Goal: Obtain resource: Download file/media

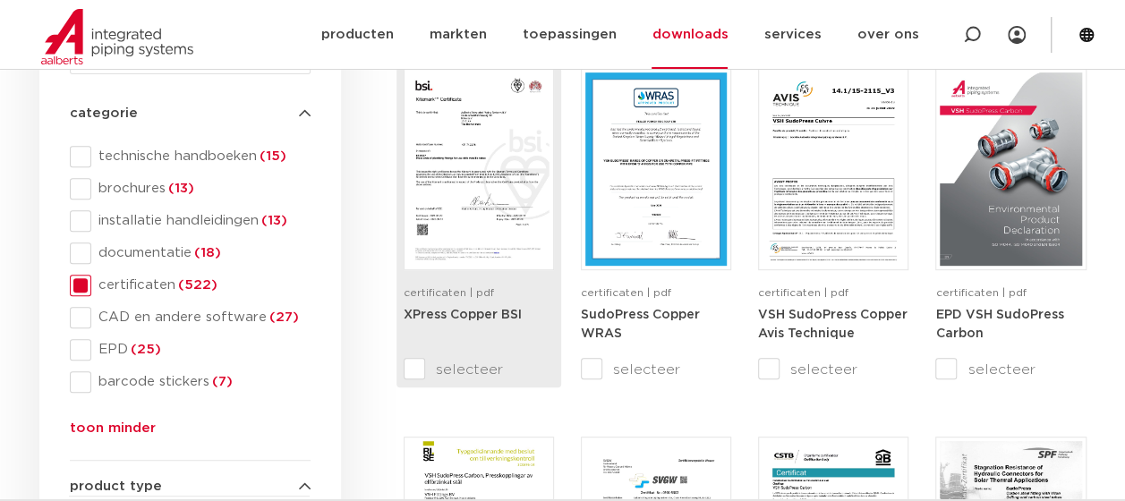
scroll to position [358, 0]
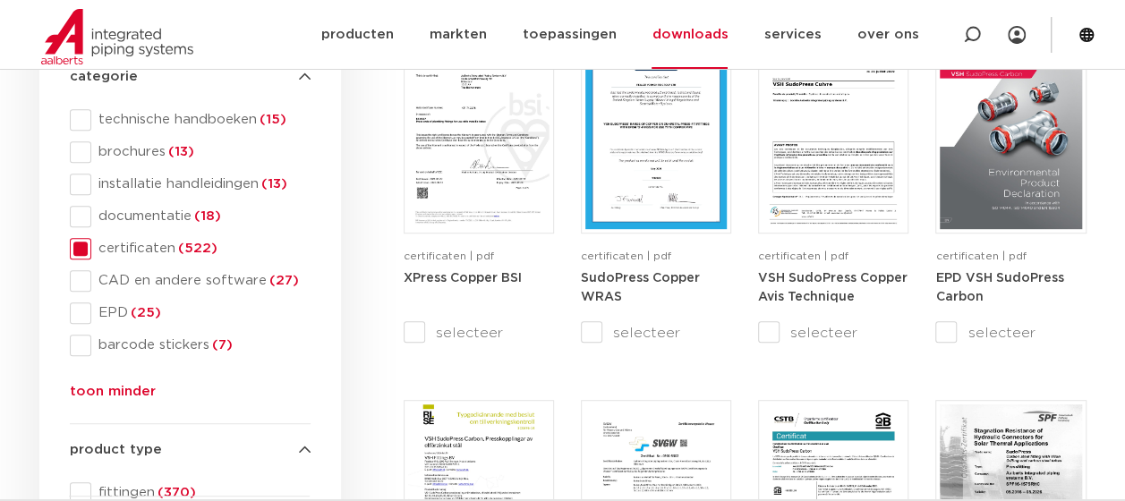
click at [83, 251] on span at bounding box center [80, 248] width 21 height 21
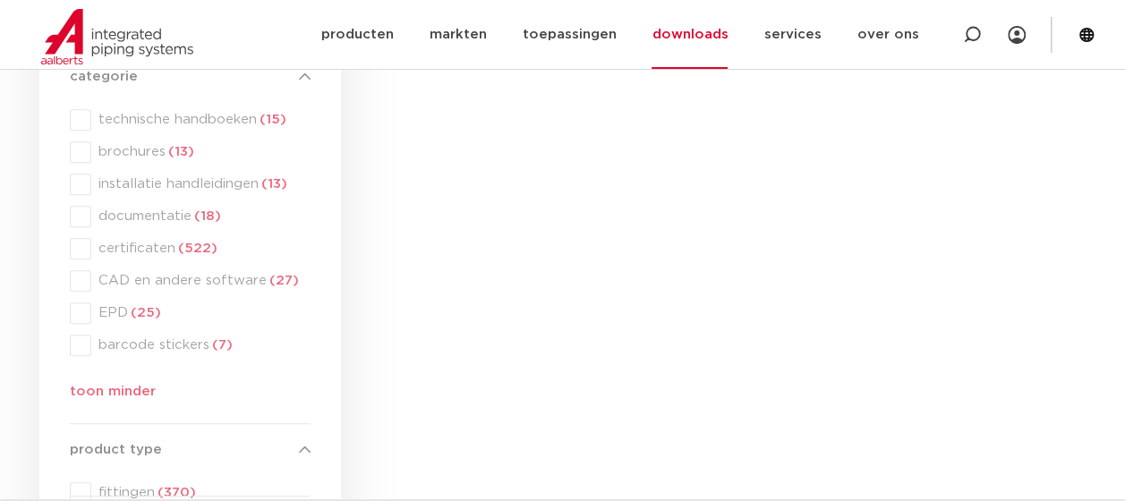
click at [81, 255] on div "categorie categorie technische handboeken (15) brochures (13) installatie handl…" at bounding box center [190, 238] width 241 height 344
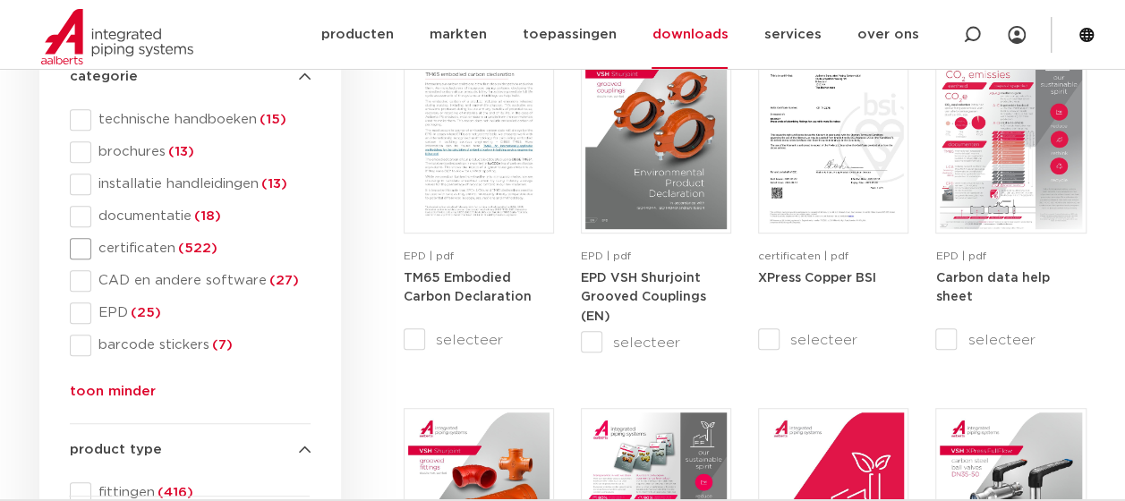
click at [81, 249] on span at bounding box center [80, 248] width 21 height 21
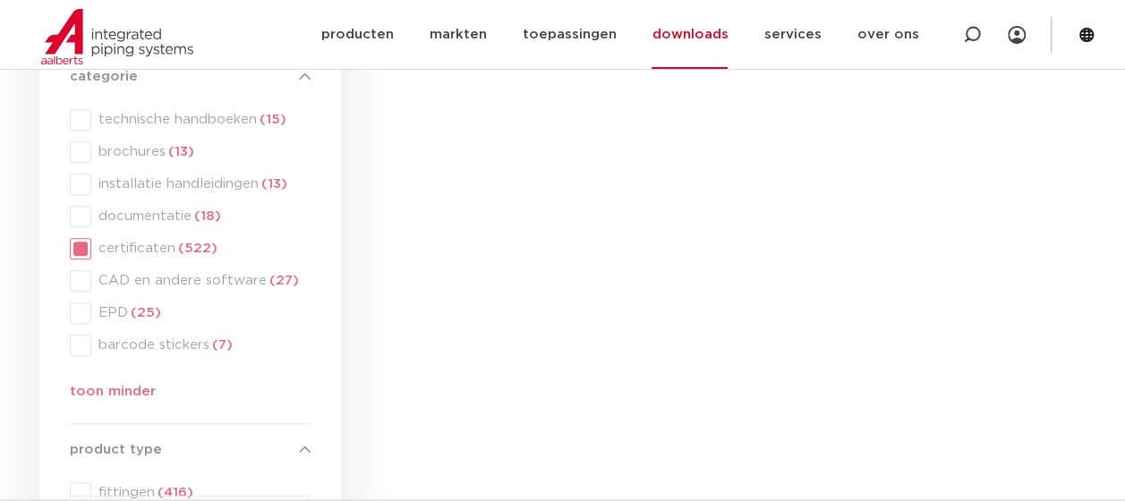
click at [81, 249] on div "categorie categorie technische handboeken (15) brochures (13) installatie handl…" at bounding box center [190, 238] width 241 height 344
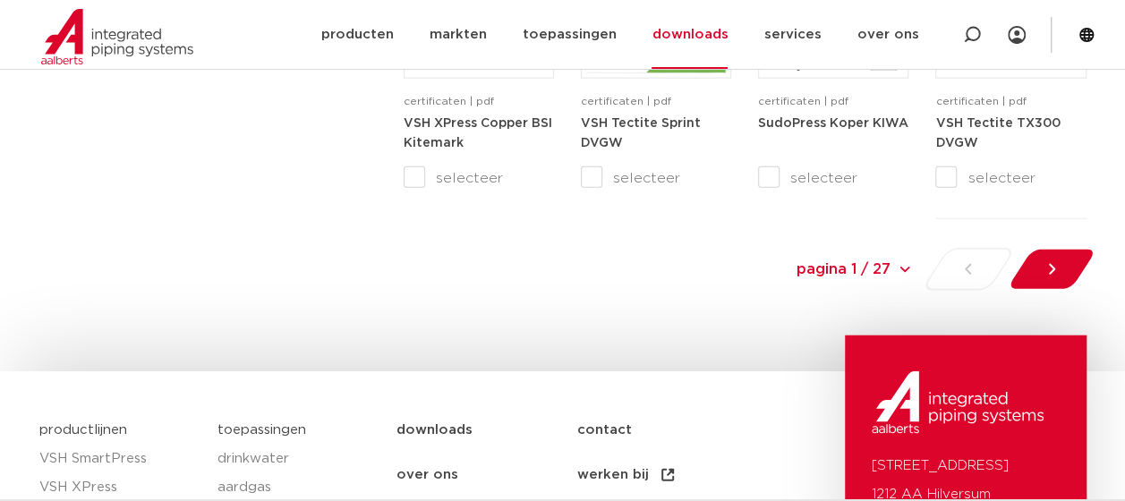
scroll to position [1968, 0]
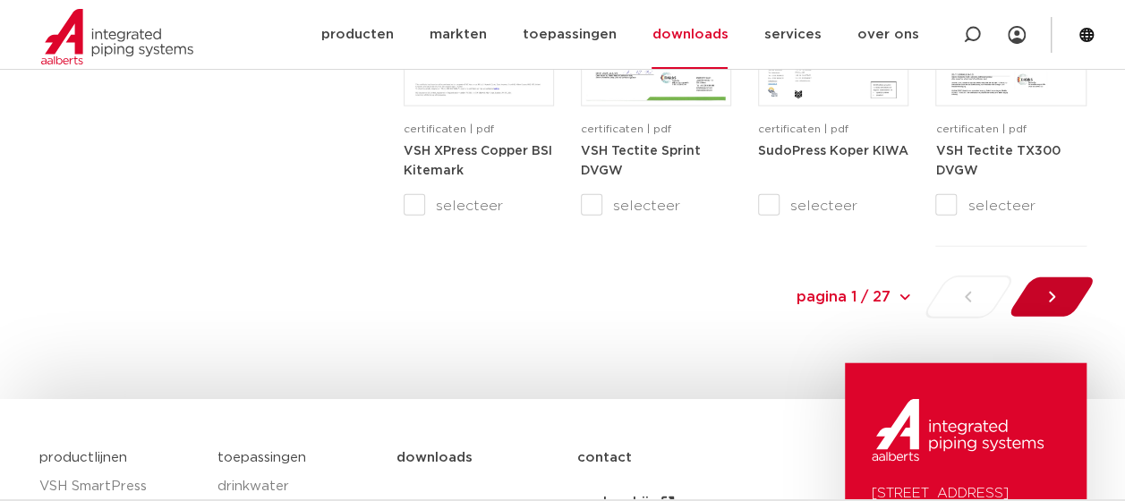
click at [1084, 288] on div at bounding box center [1051, 297] width 98 height 43
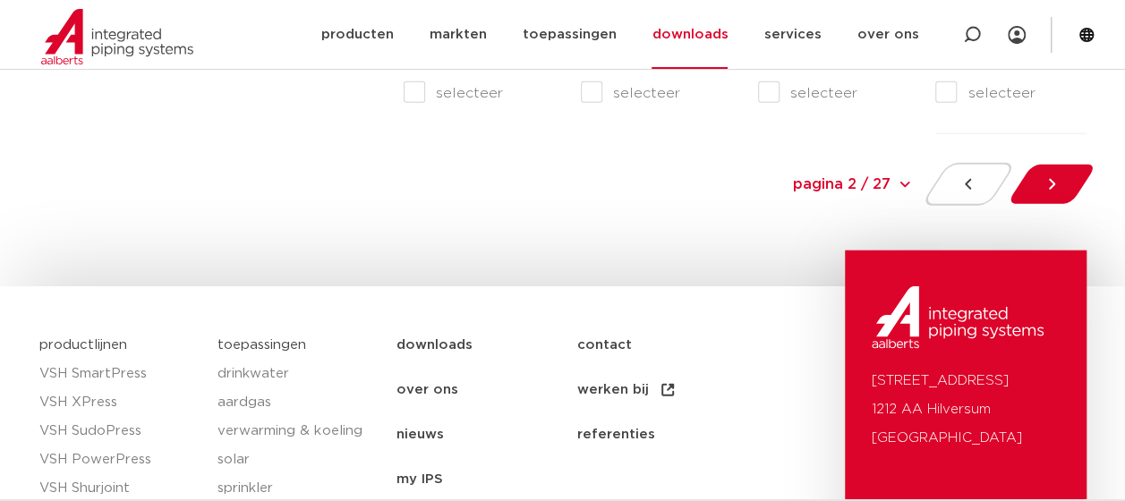
scroll to position [2088, 0]
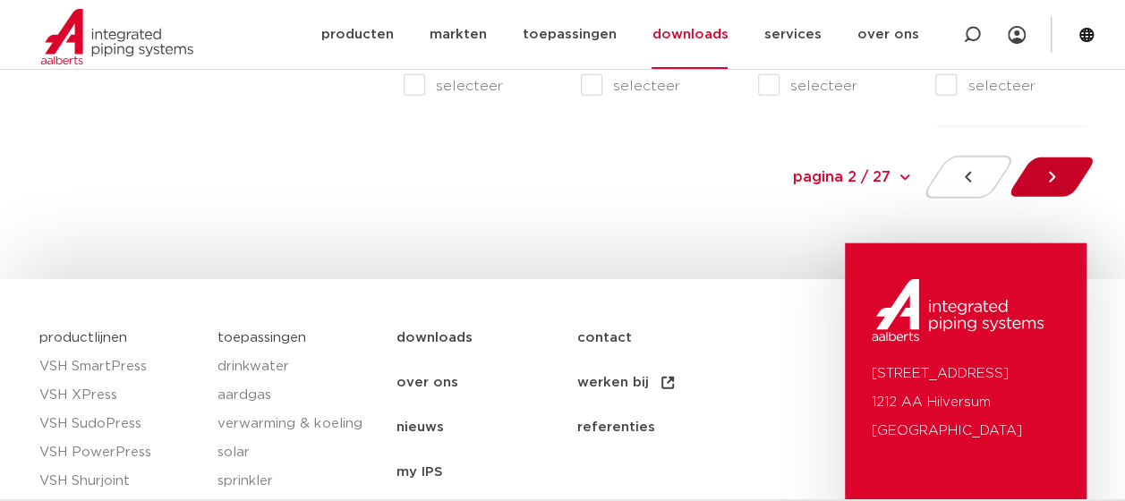
click at [1055, 172] on icon at bounding box center [1051, 177] width 18 height 18
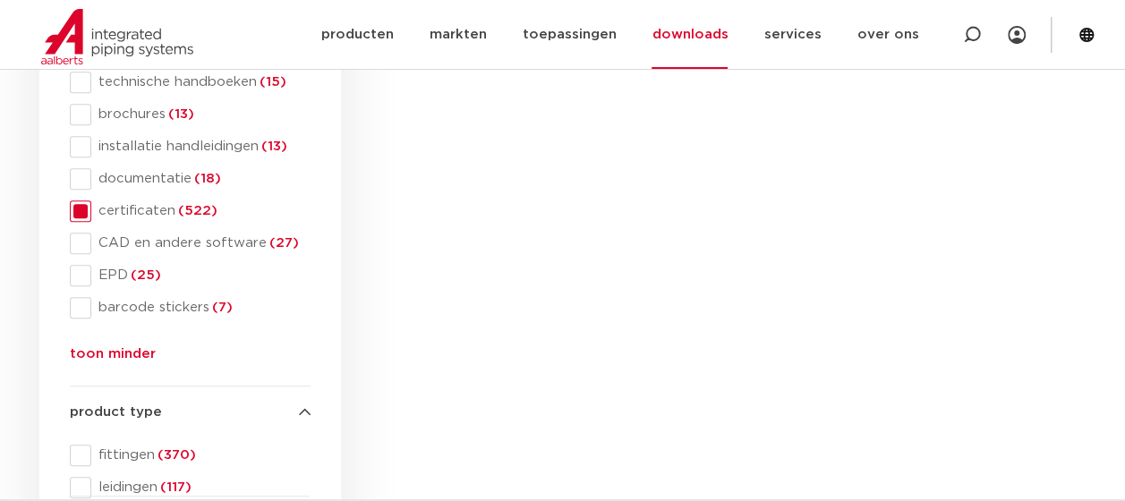
scroll to position [388, 0]
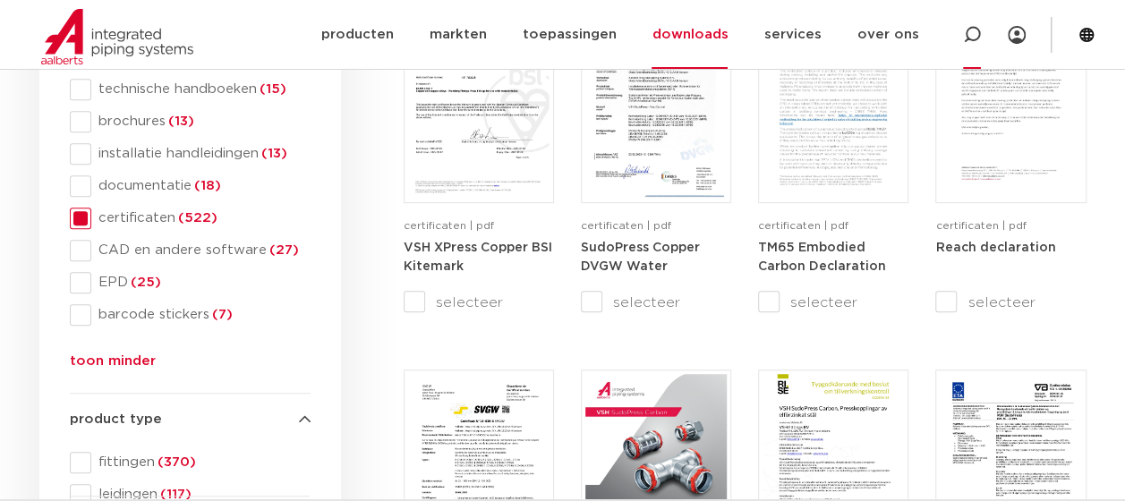
click at [970, 32] on icon at bounding box center [972, 35] width 18 height 18
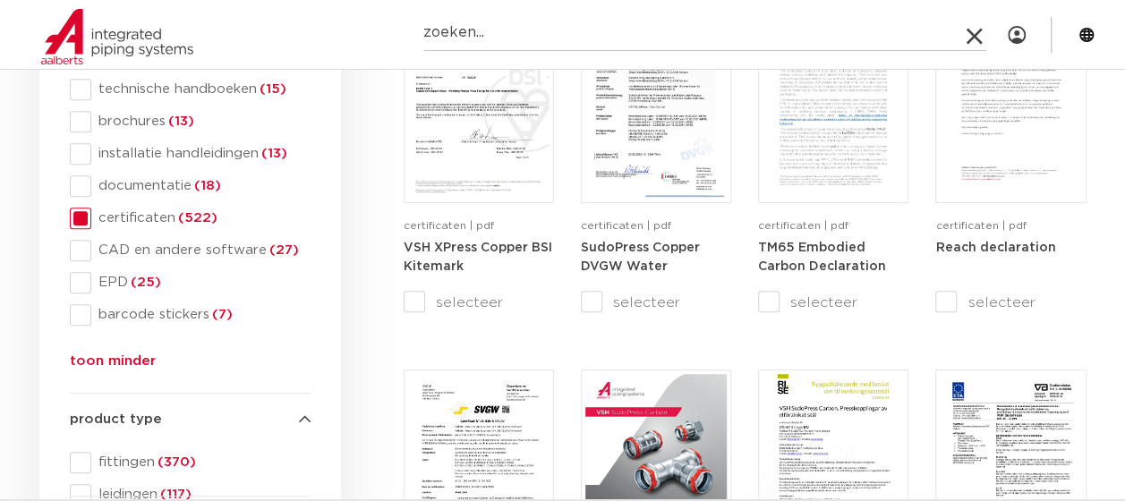
click at [533, 30] on input "Zoeken" at bounding box center [704, 33] width 563 height 36
click at [555, 35] on input "ISO 9001" at bounding box center [704, 33] width 563 height 36
type input "ISO 9001"
click button "Zoeken" at bounding box center [0, 0] width 0 height 0
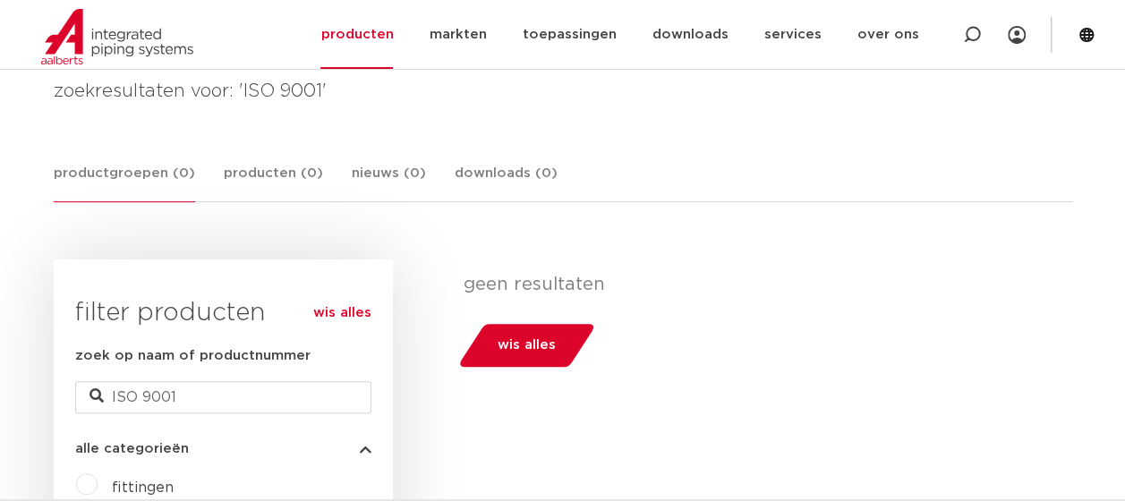
scroll to position [358, 0]
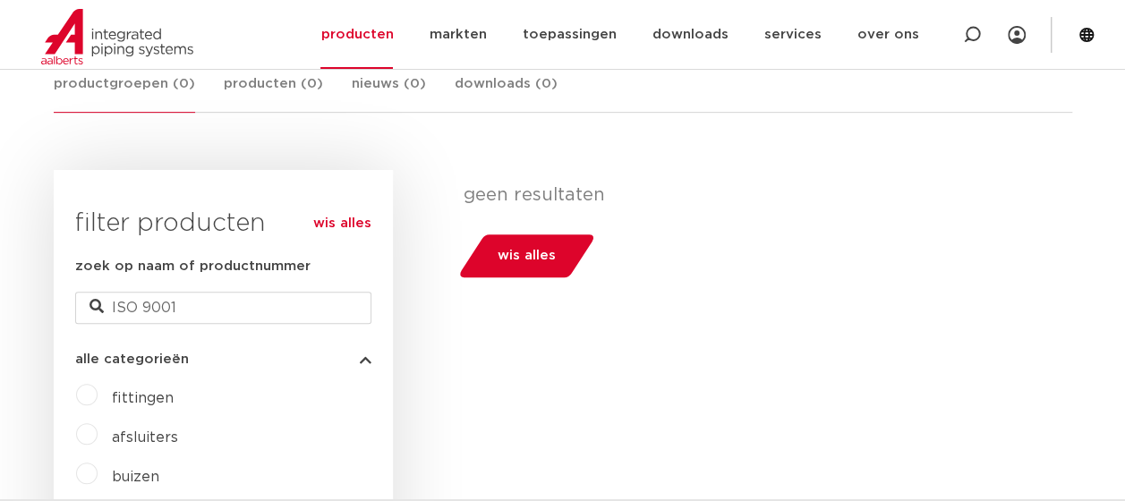
click at [345, 226] on link "wis alles" at bounding box center [342, 223] width 58 height 21
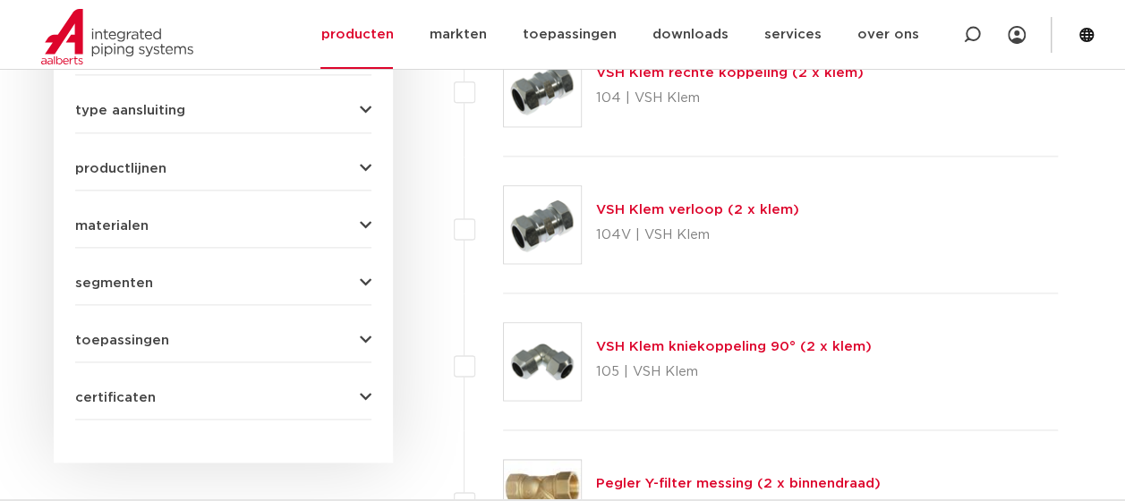
scroll to position [1074, 0]
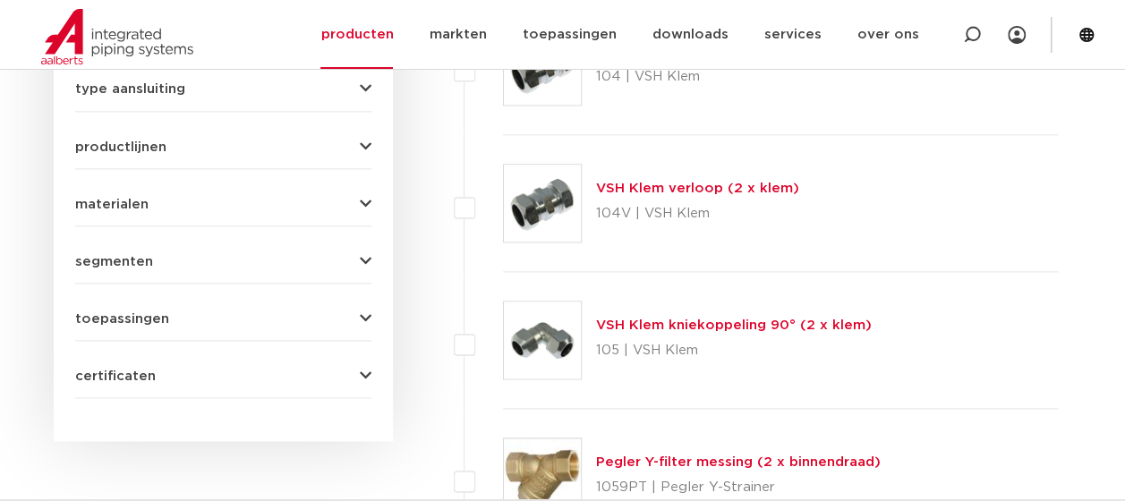
click at [366, 370] on icon "button" at bounding box center [366, 376] width 12 height 13
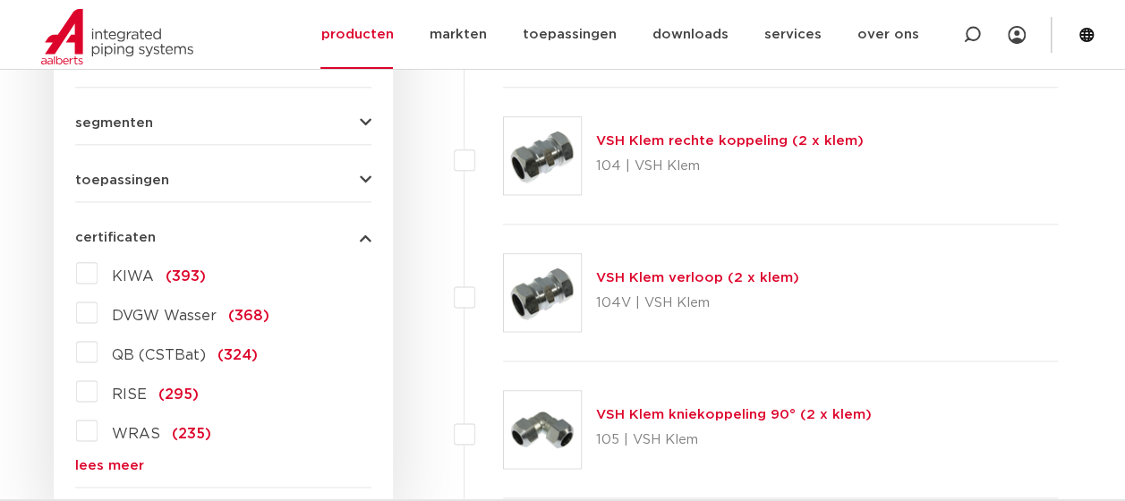
scroll to position [1024, 0]
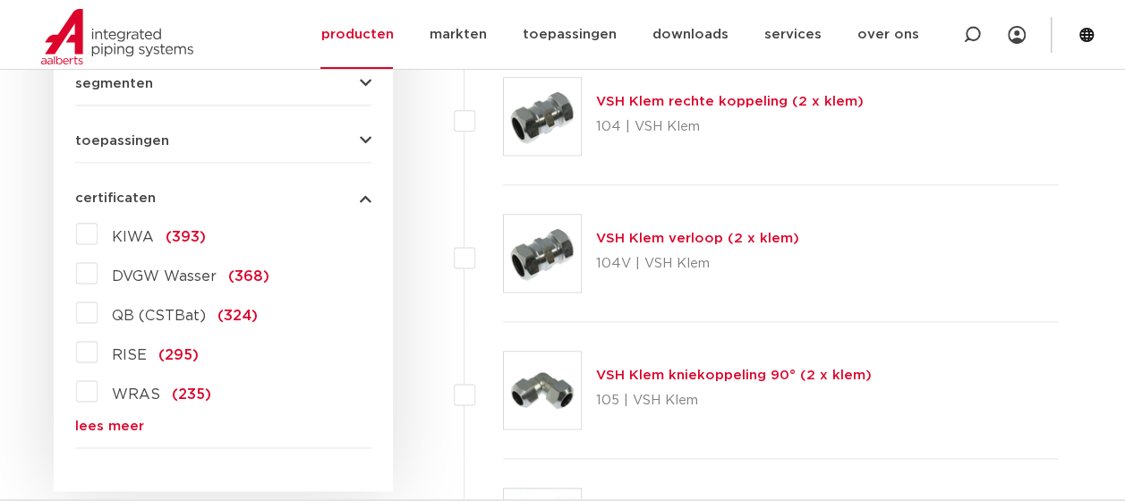
drag, startPoint x: 130, startPoint y: 423, endPoint x: 141, endPoint y: 417, distance: 13.2
click at [130, 423] on link "lees meer" at bounding box center [223, 426] width 296 height 13
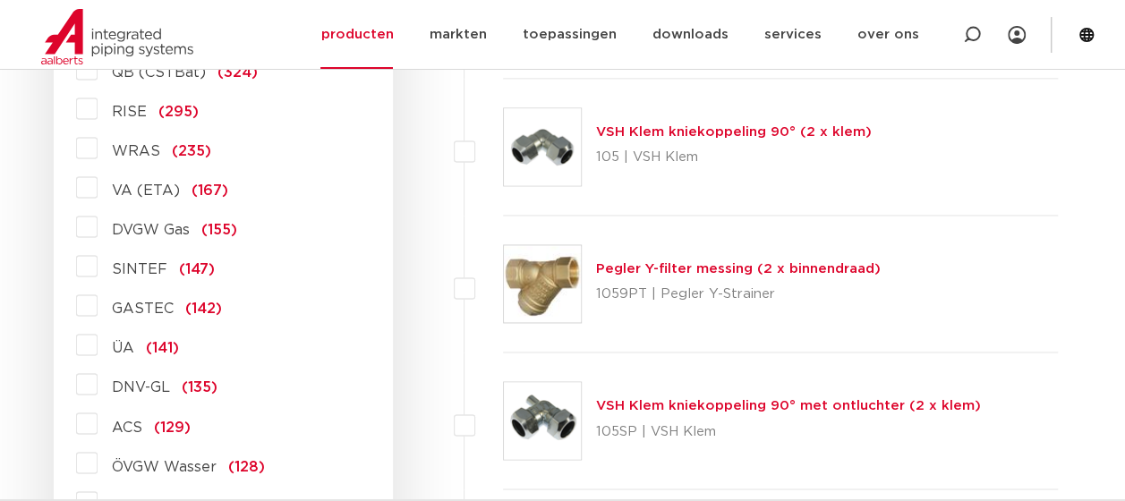
scroll to position [1292, 0]
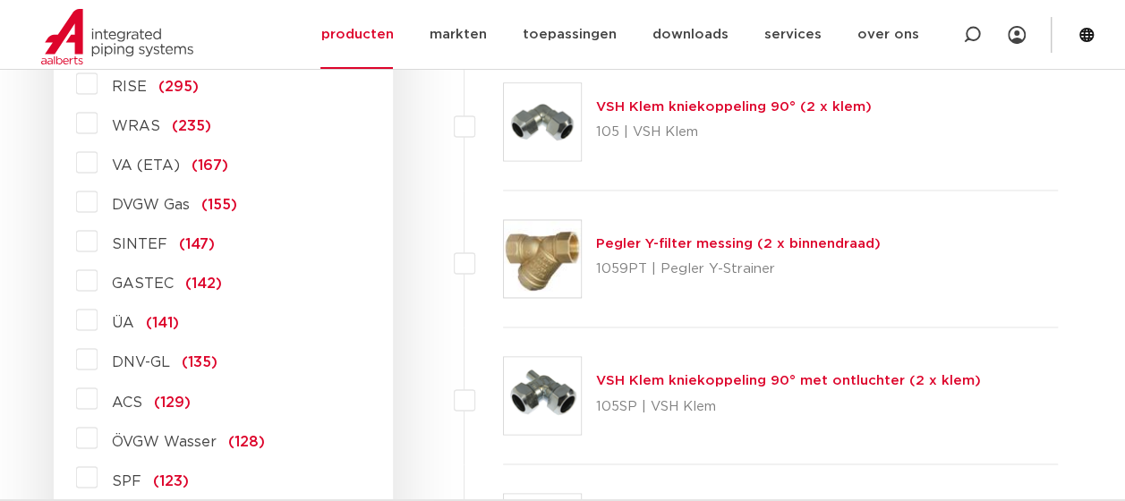
click at [98, 354] on label "DNV-GL (135)" at bounding box center [158, 358] width 120 height 29
click at [0, 0] on input "DNV-GL (135)" at bounding box center [0, 0] width 0 height 0
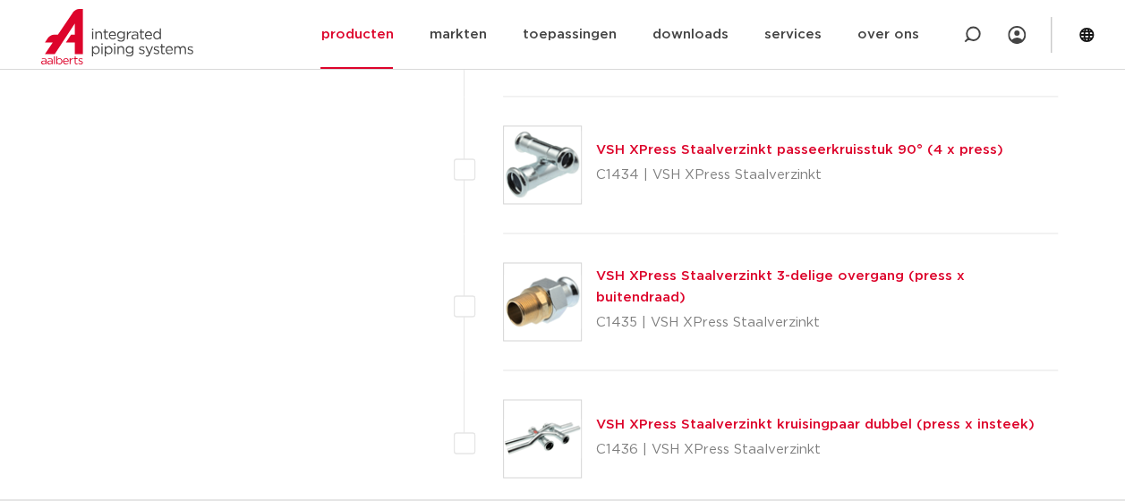
scroll to position [7874, 0]
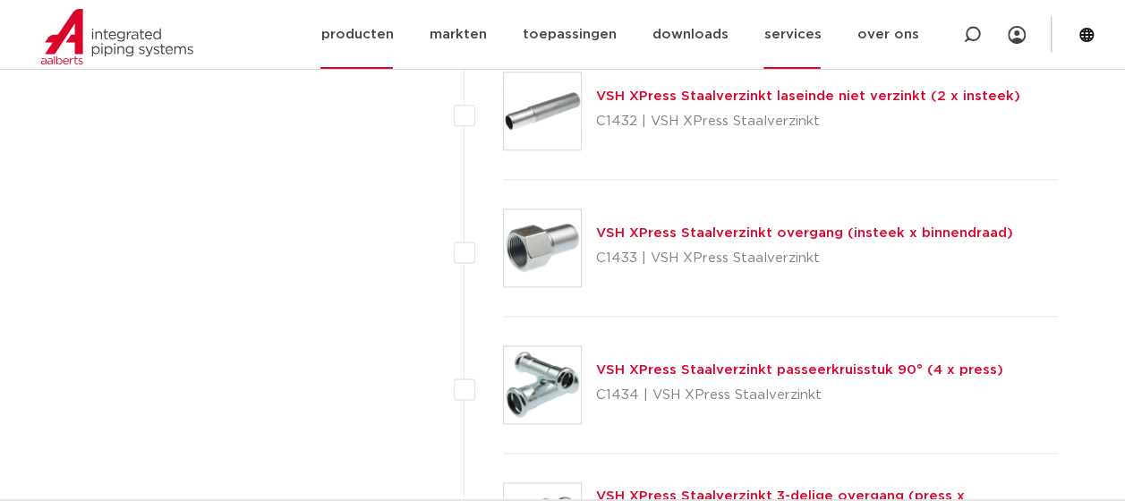
click at [797, 34] on link "services" at bounding box center [791, 34] width 57 height 69
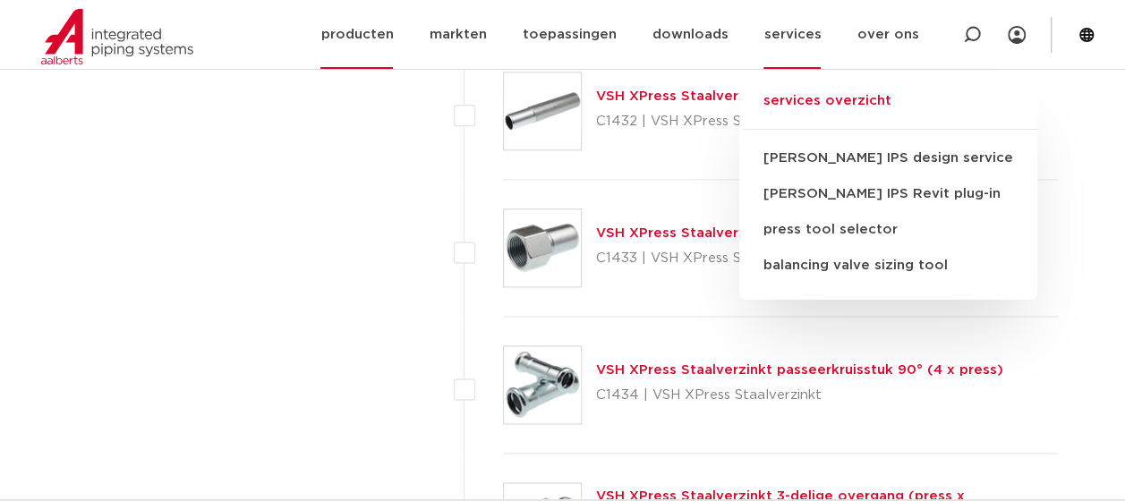
click at [809, 103] on link "services overzicht" at bounding box center [888, 109] width 298 height 39
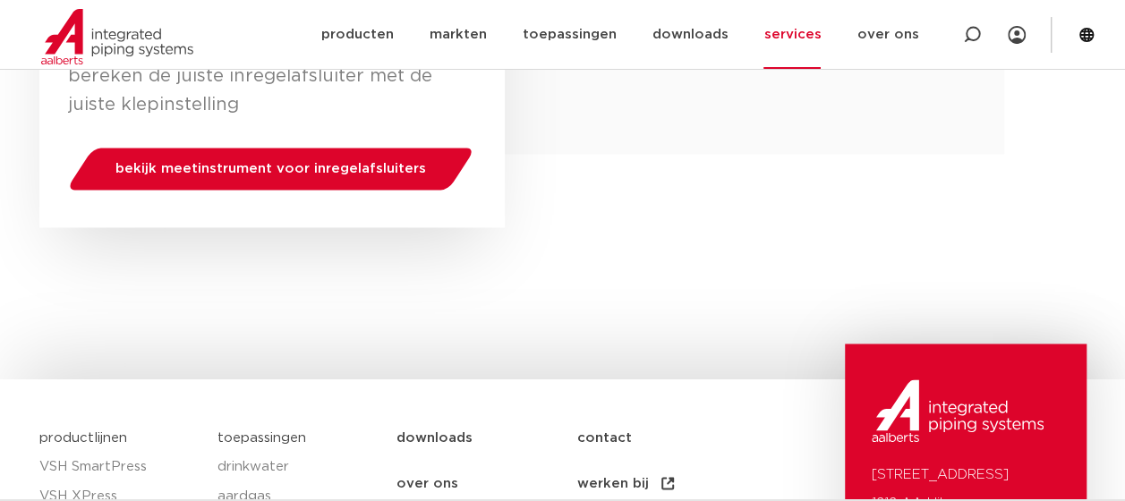
scroll to position [1253, 0]
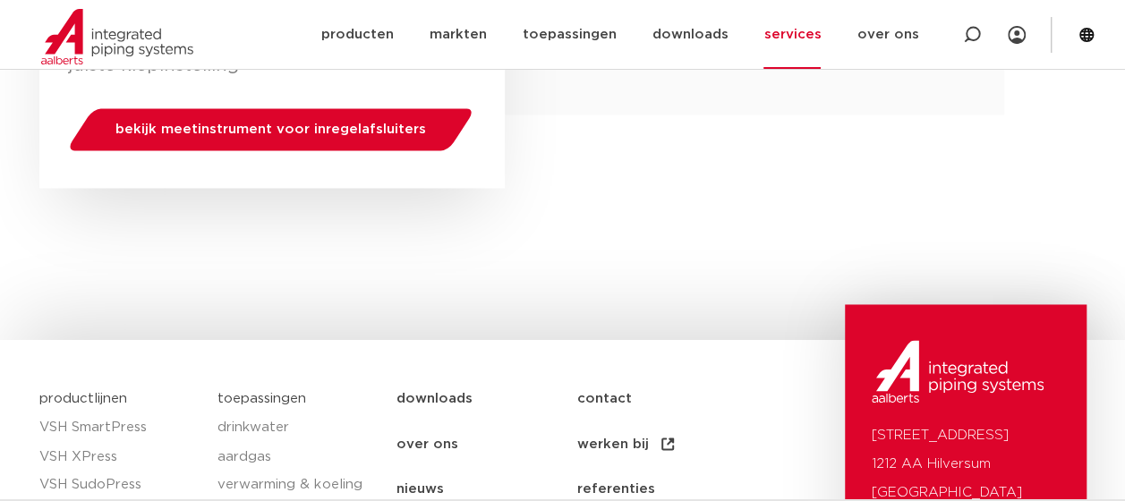
click at [438, 421] on link "over ons" at bounding box center [486, 443] width 180 height 45
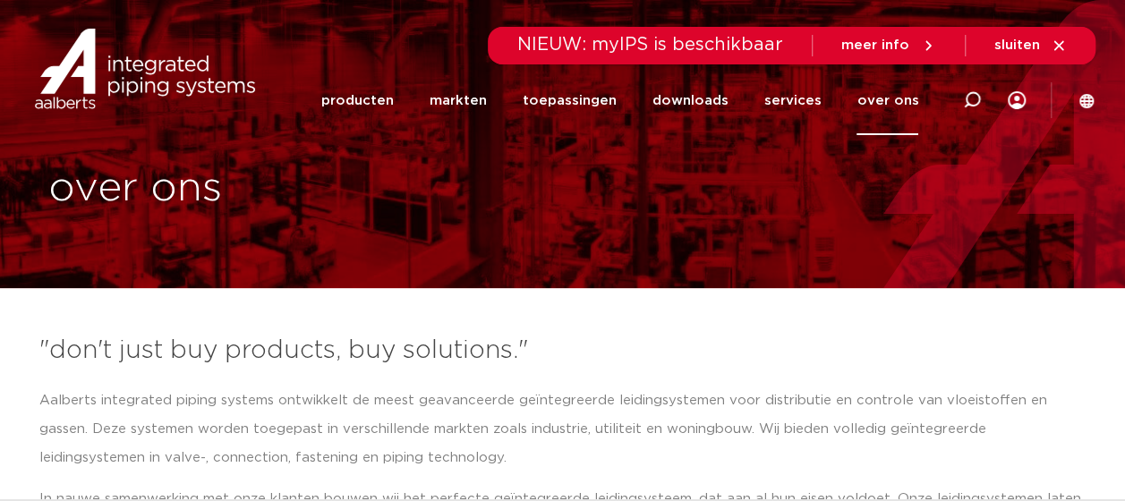
click at [1058, 39] on icon at bounding box center [1058, 46] width 16 height 16
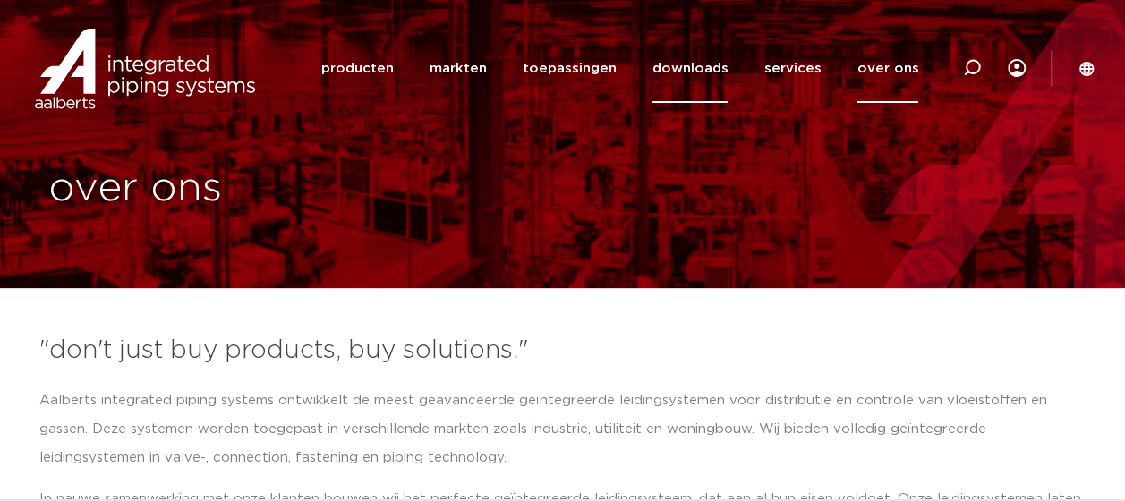
click at [684, 68] on link "downloads" at bounding box center [689, 68] width 76 height 69
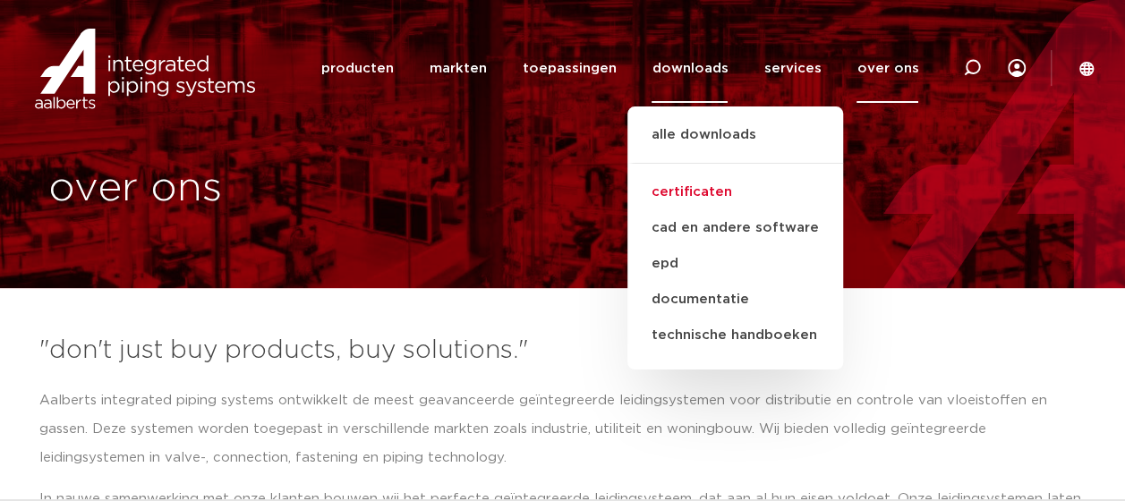
click at [716, 191] on link "certificaten" at bounding box center [735, 192] width 216 height 36
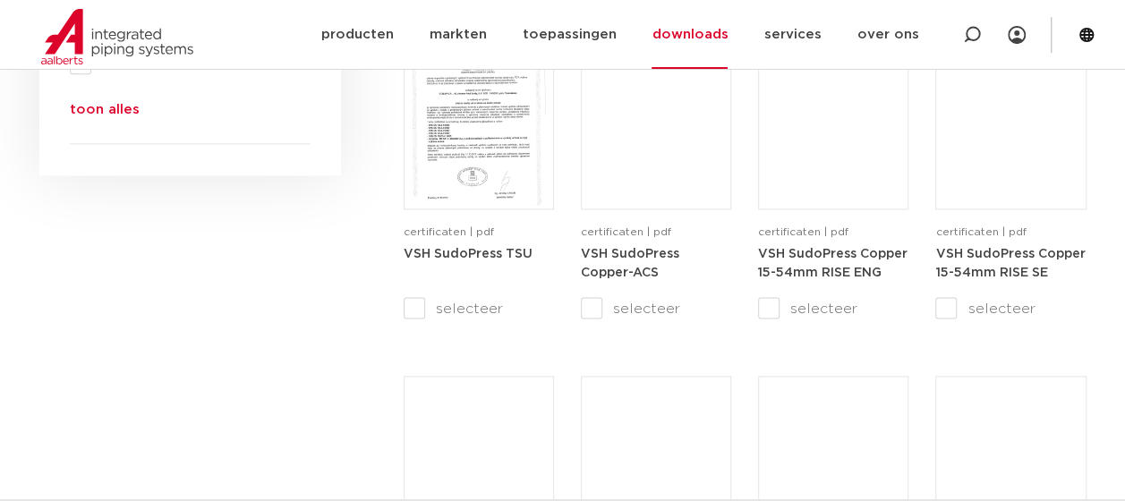
scroll to position [934, 0]
